Goal: Transaction & Acquisition: Purchase product/service

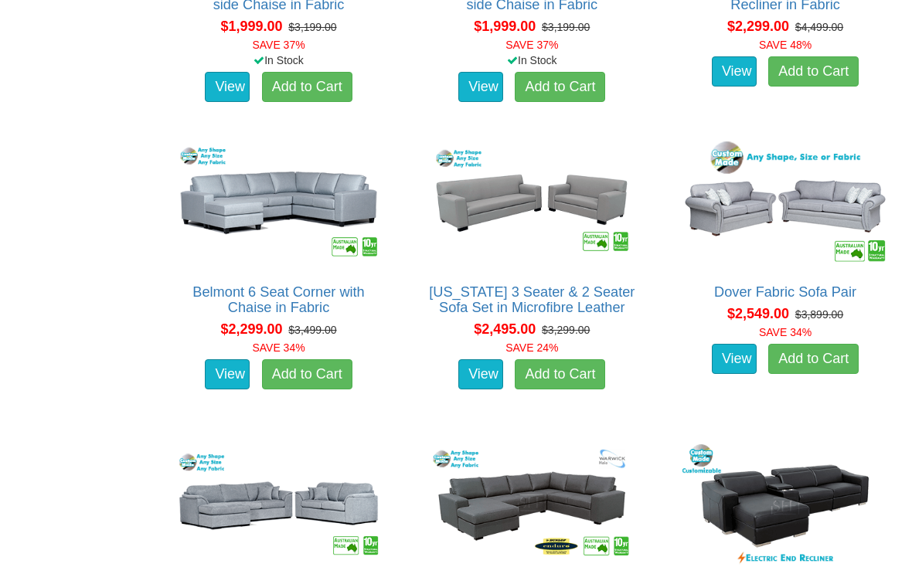
scroll to position [1735, 0]
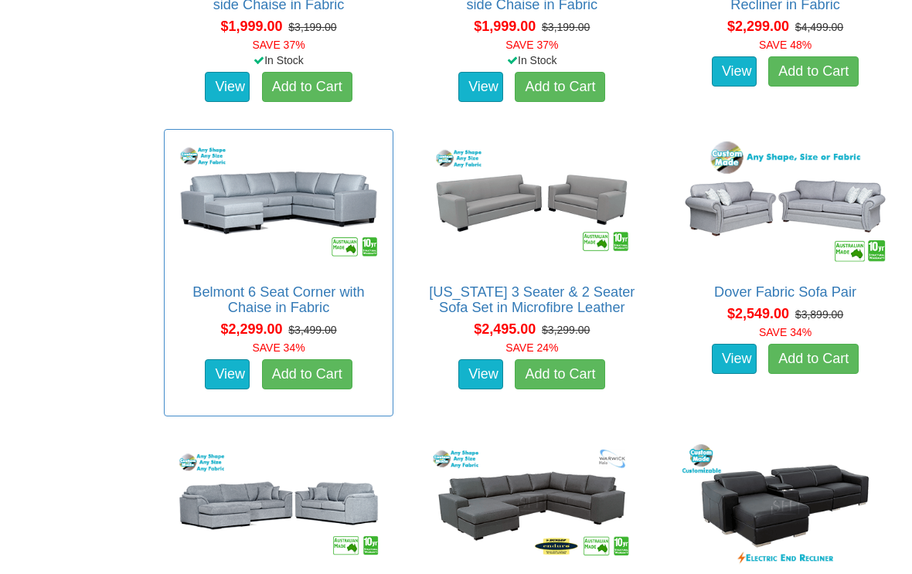
click at [282, 202] on img at bounding box center [278, 203] width 213 height 131
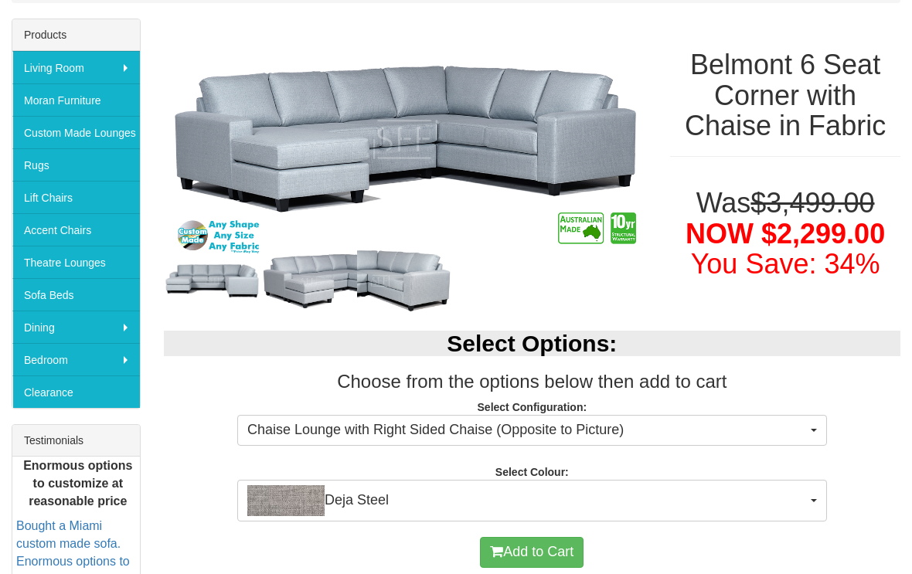
scroll to position [212, 0]
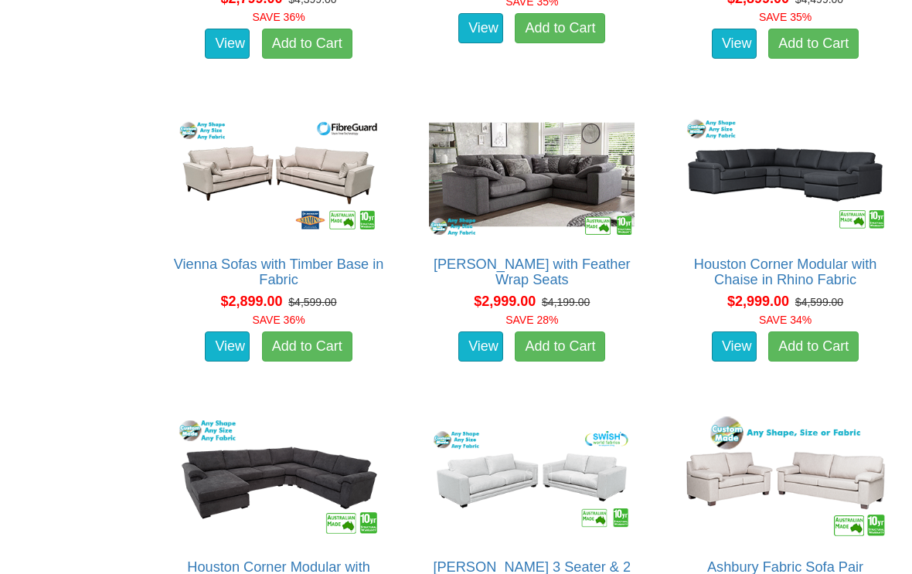
scroll to position [3277, 0]
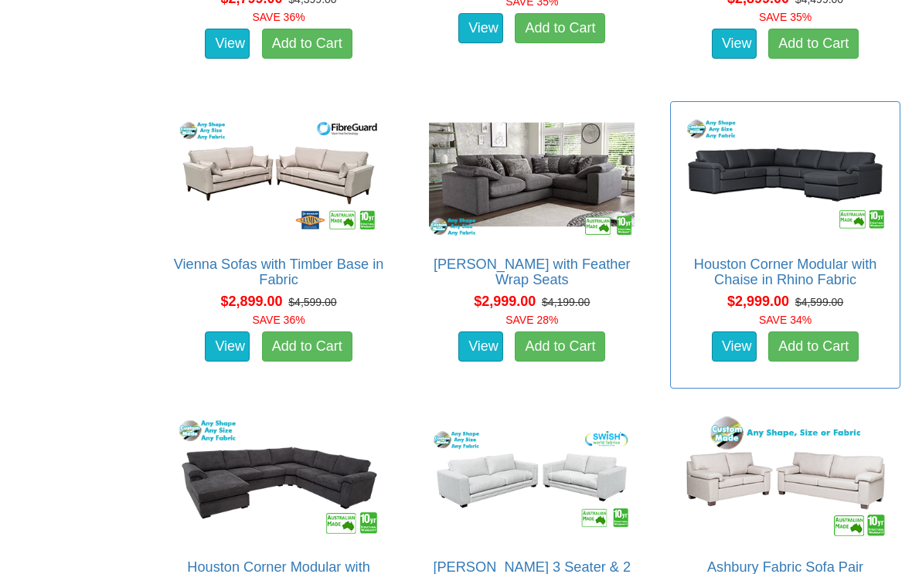
click at [805, 186] on img at bounding box center [784, 175] width 213 height 131
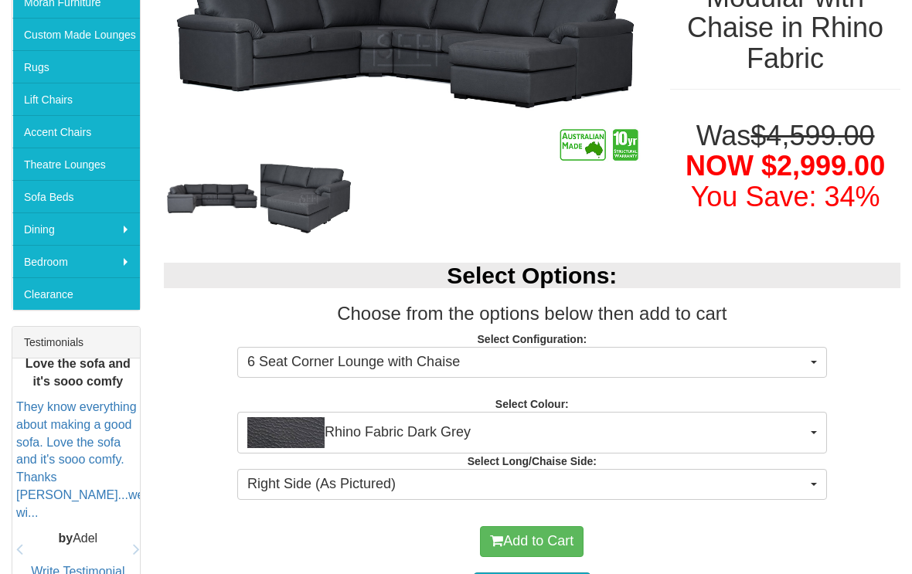
scroll to position [351, 0]
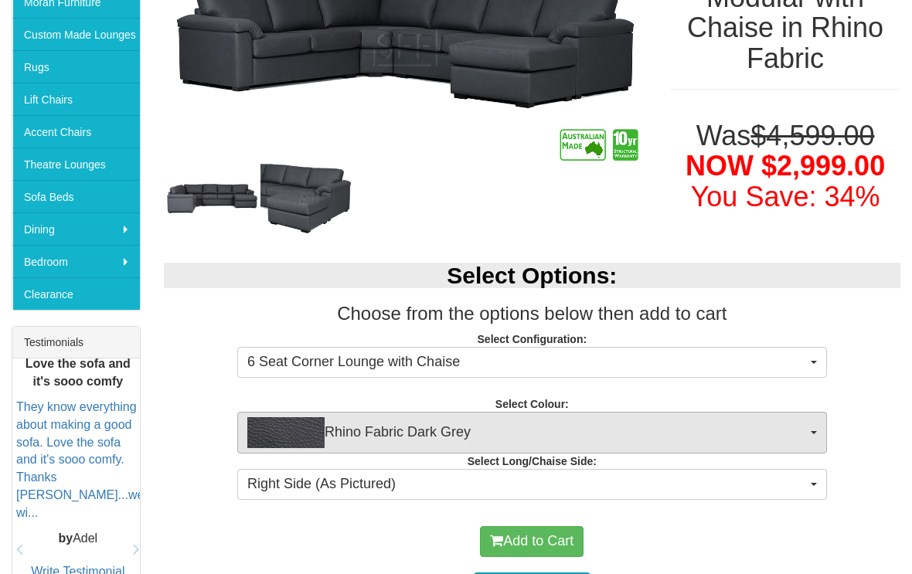
click at [821, 423] on button "Rhino Fabric Dark Grey" at bounding box center [532, 433] width 590 height 42
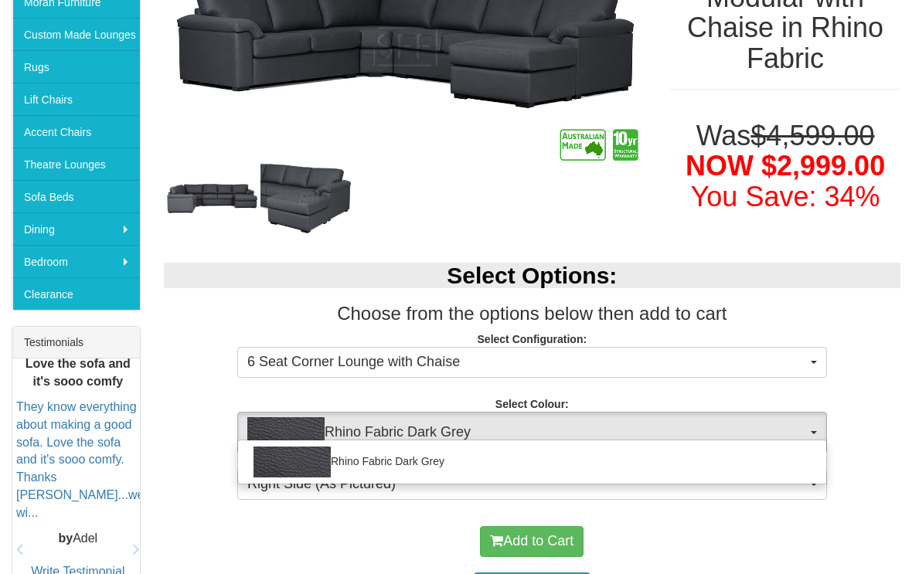
click at [821, 423] on div at bounding box center [456, 287] width 912 height 574
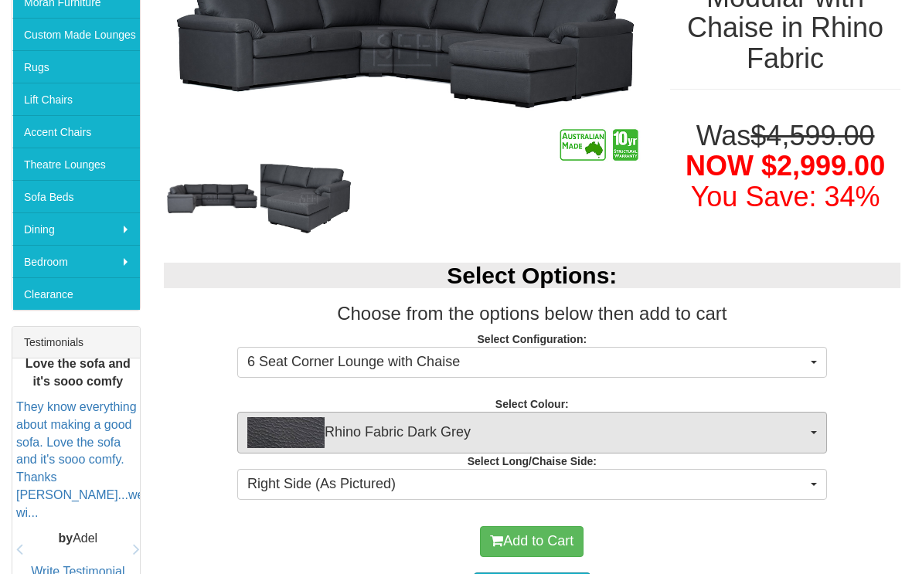
click at [808, 434] on button "Rhino Fabric Dark Grey" at bounding box center [532, 433] width 590 height 42
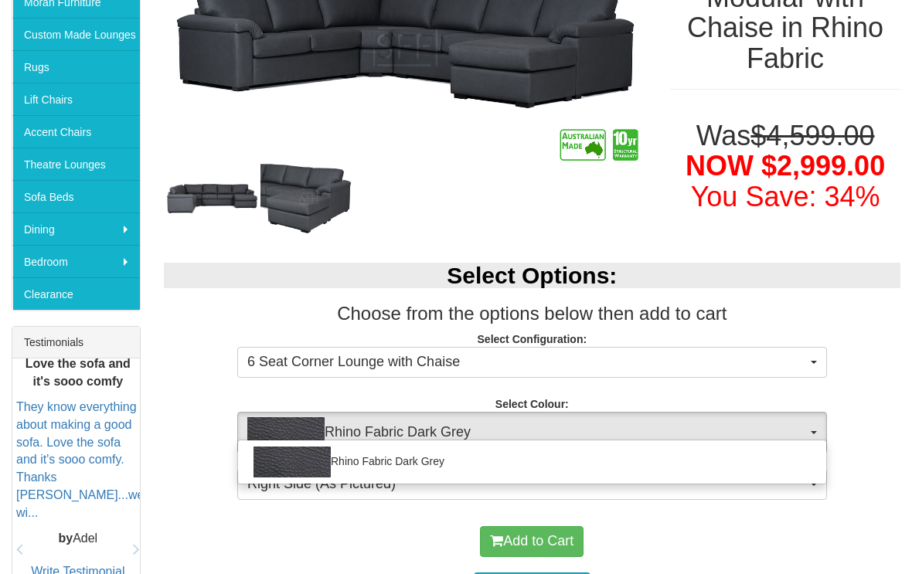
click at [909, 369] on div at bounding box center [456, 287] width 912 height 574
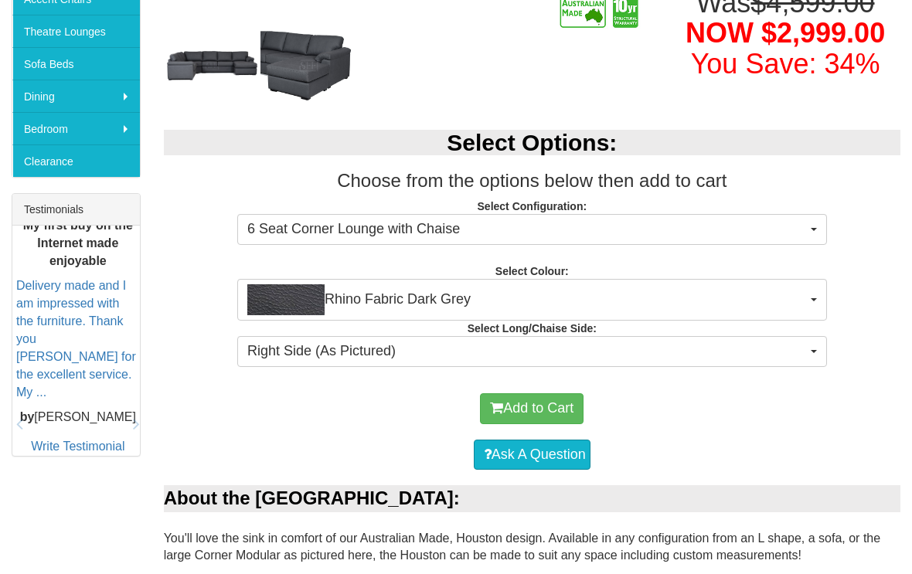
scroll to position [441, 0]
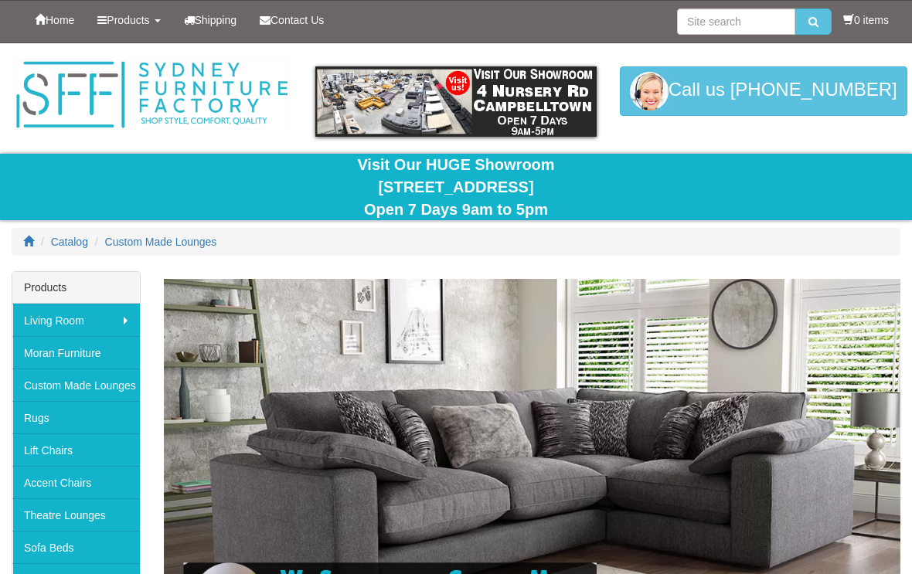
scroll to position [3303, 0]
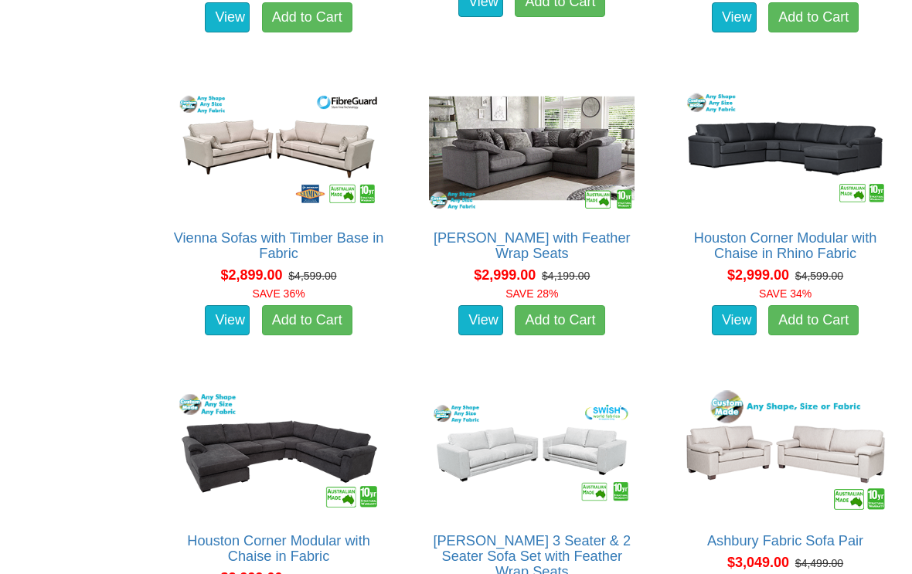
click at [900, 431] on div "Ashbury Fabric Sofa Pair Pictured above is the Ashbury 3 Seater & 2 Seater sofa…" at bounding box center [784, 521] width 253 height 287
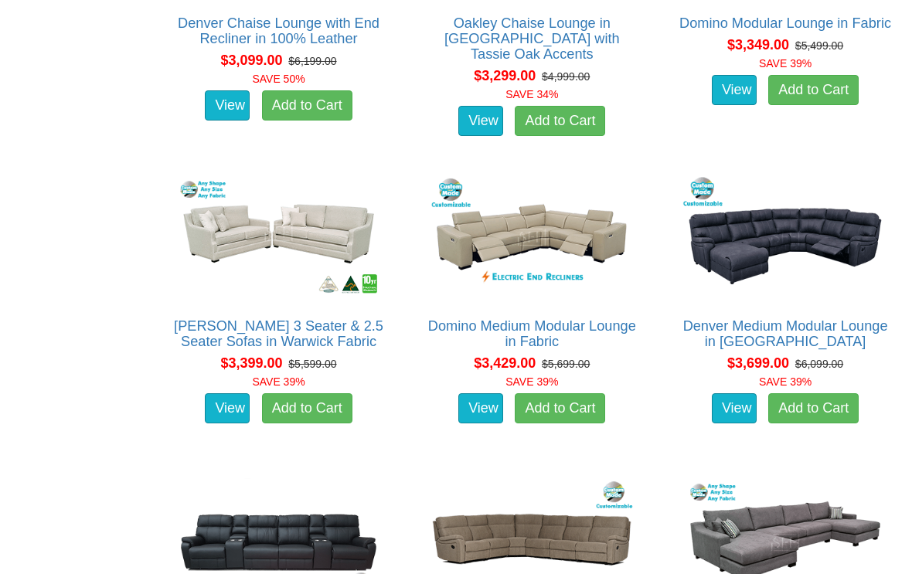
scroll to position [4087, 0]
